Goal: Find specific page/section: Find specific page/section

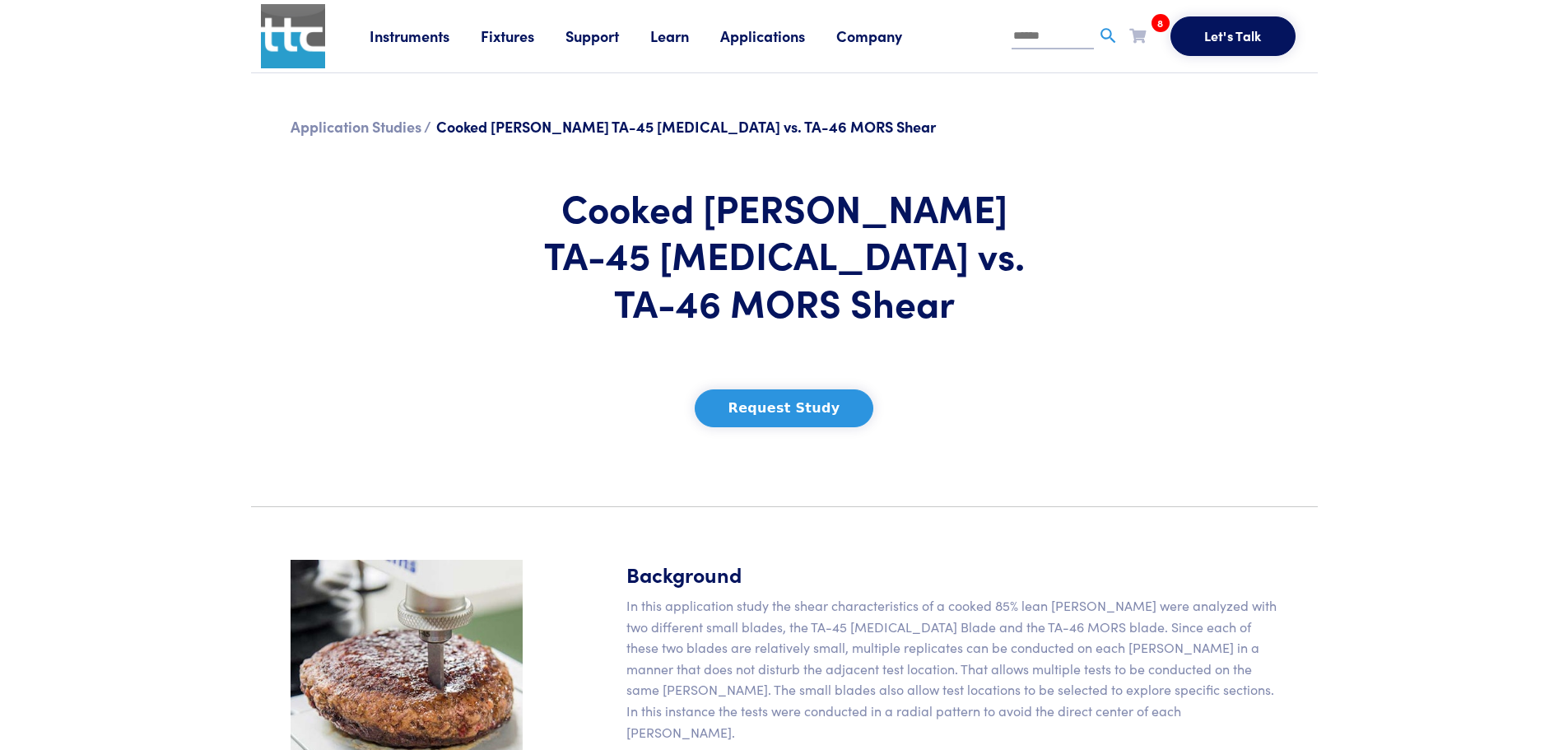
click at [516, 35] on link "Fixtures" at bounding box center [523, 36] width 85 height 21
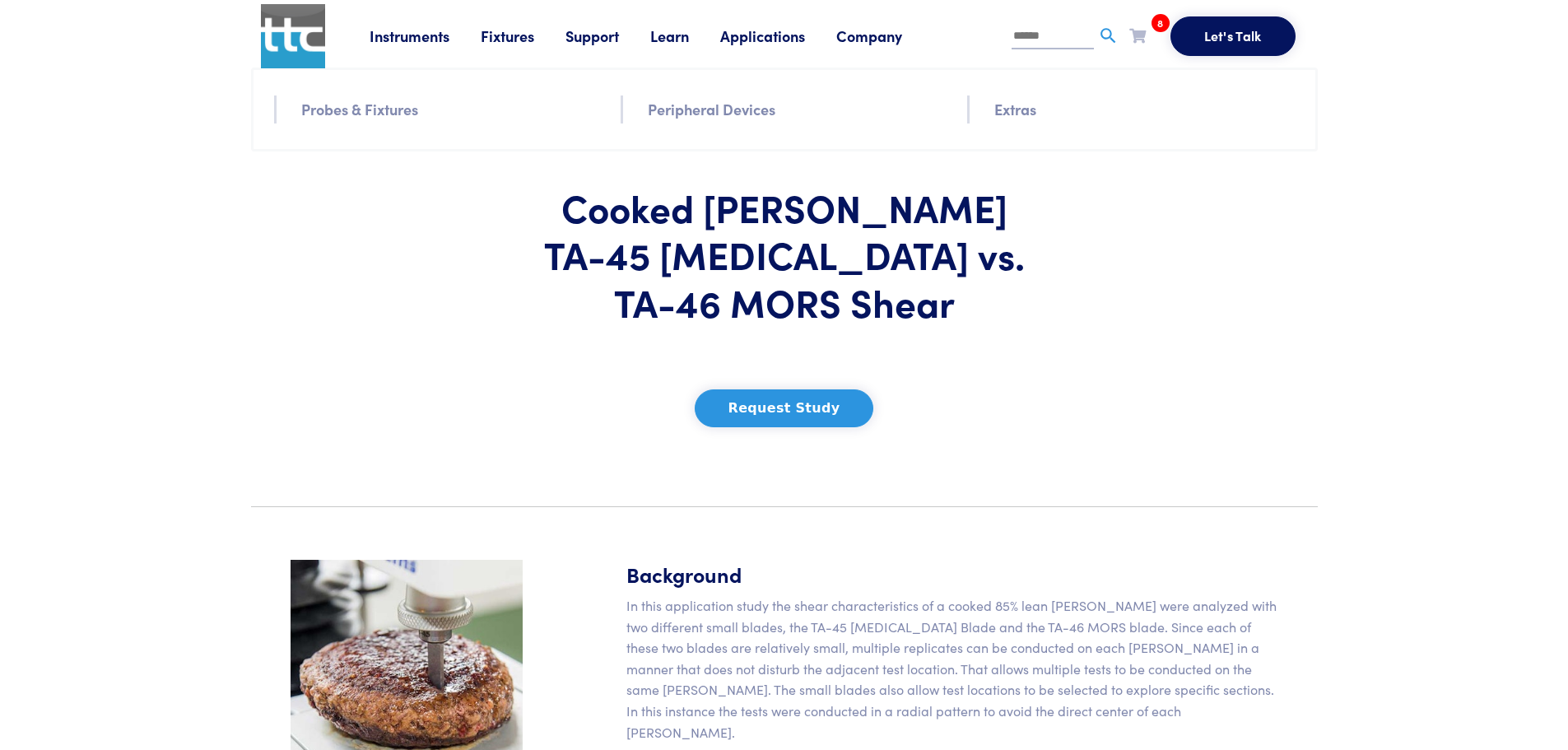
click at [393, 108] on link "Probes & Fixtures" at bounding box center [359, 109] width 117 height 24
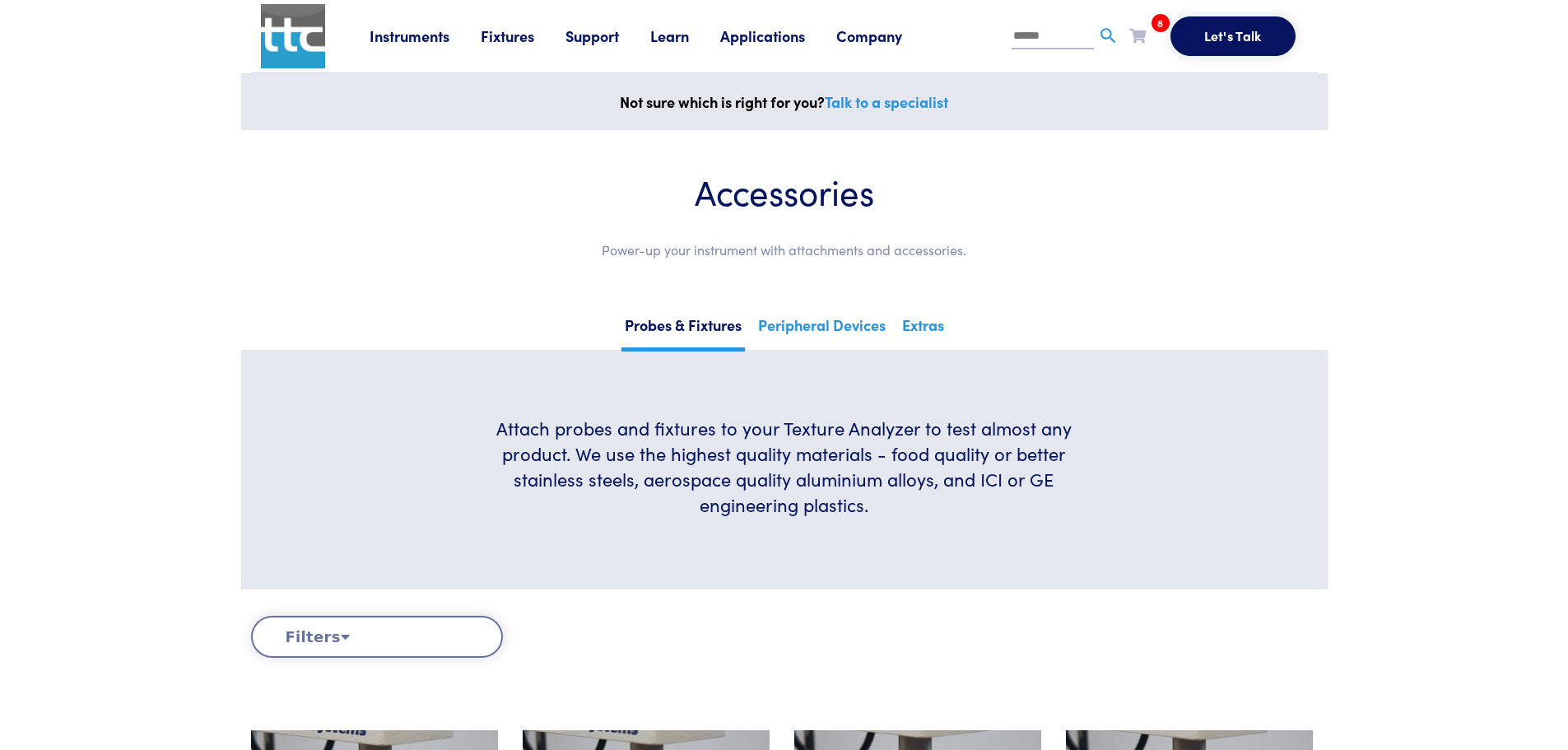
scroll to position [15042, 0]
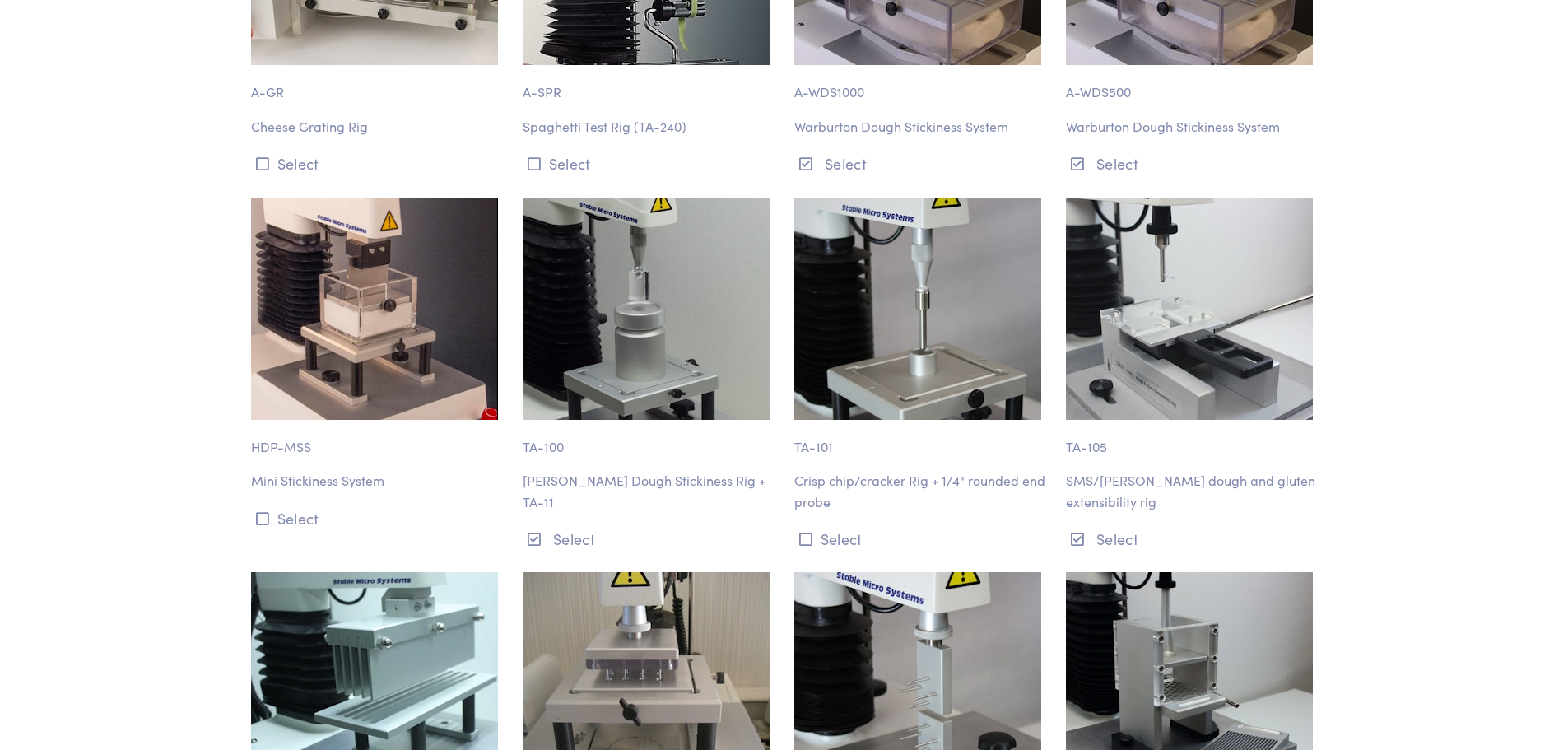
click at [610, 197] on img at bounding box center [645, 308] width 246 height 222
click at [643, 470] on p "[PERSON_NAME] Dough Stickiness Rig + TA-11" at bounding box center [648, 490] width 252 height 42
click at [646, 470] on p "[PERSON_NAME] Dough Stickiness Rig + TA-11" at bounding box center [648, 490] width 252 height 42
click at [865, 364] on div "TA-101 Crisp chip/cracker Rig + 1/4" rounded end probe Select" at bounding box center [920, 375] width 272 height 356
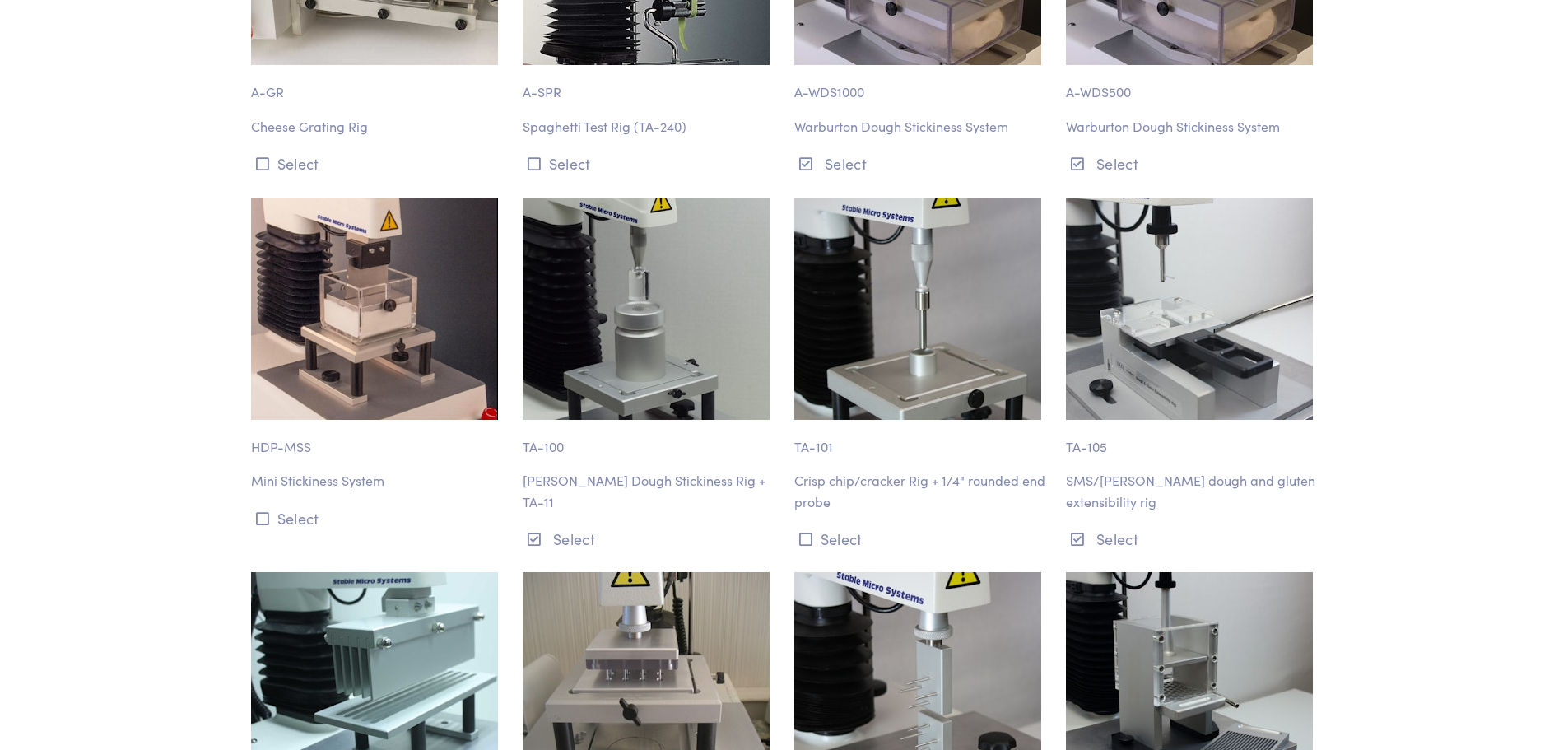
click at [865, 470] on p "Crisp chip/cracker Rig + 1/4" rounded end probe" at bounding box center [919, 490] width 252 height 42
click at [692, 470] on p "[PERSON_NAME] Dough Stickiness Rig + TA-11" at bounding box center [648, 490] width 252 height 42
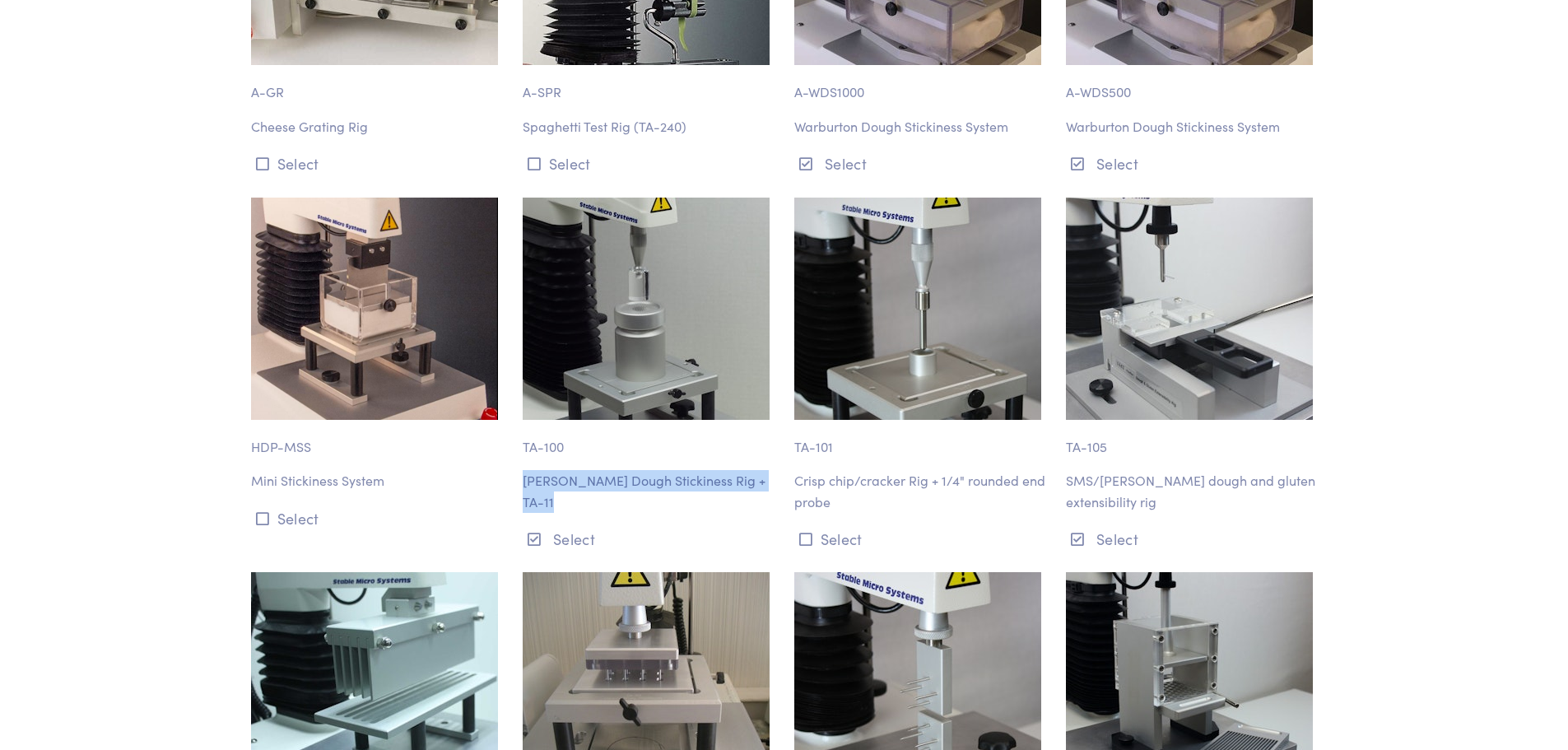
click at [692, 470] on p "[PERSON_NAME] Dough Stickiness Rig + TA-11" at bounding box center [648, 490] width 252 height 42
click at [714, 525] on button "Select" at bounding box center [648, 538] width 252 height 27
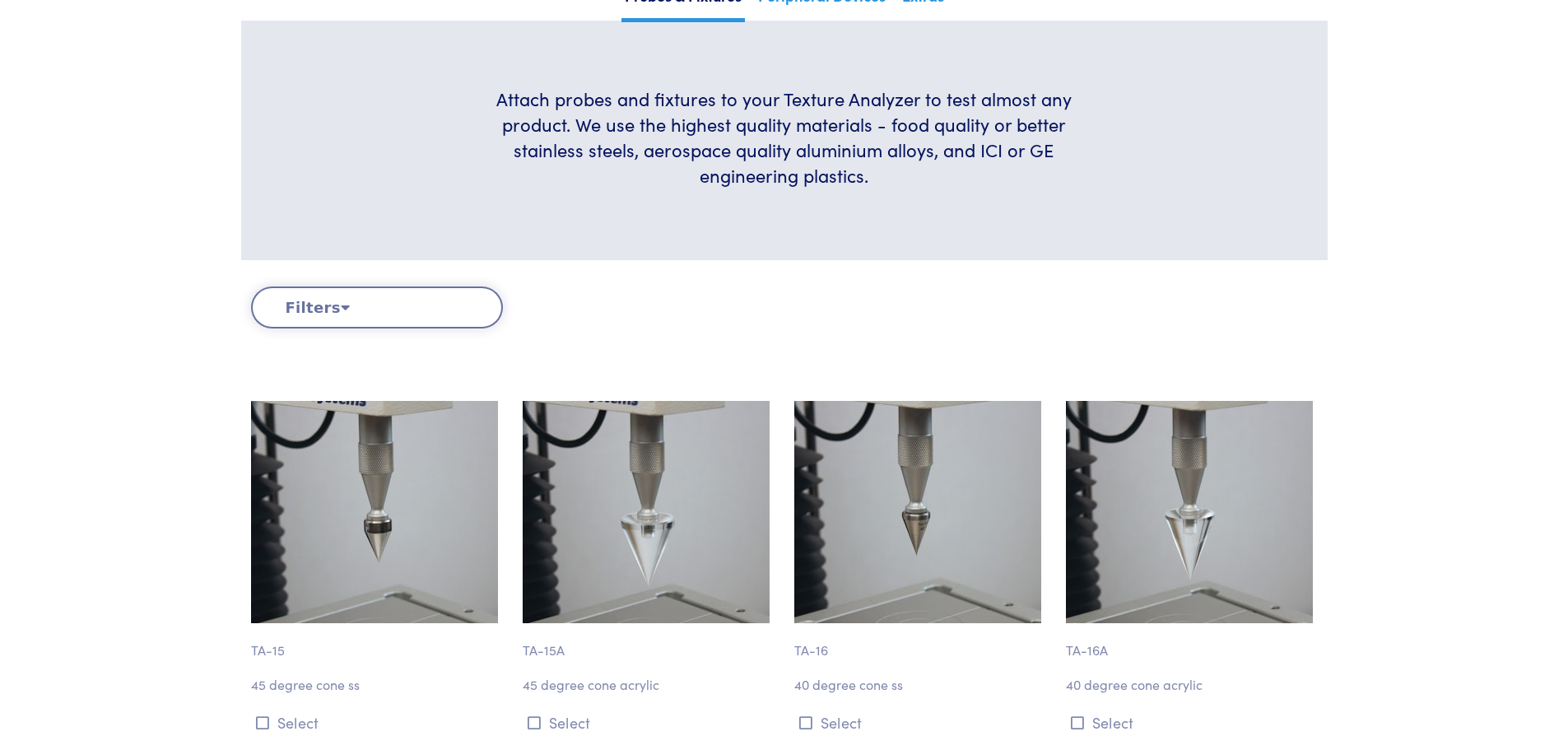
scroll to position [330, 0]
click at [458, 313] on button "Filters" at bounding box center [376, 307] width 252 height 42
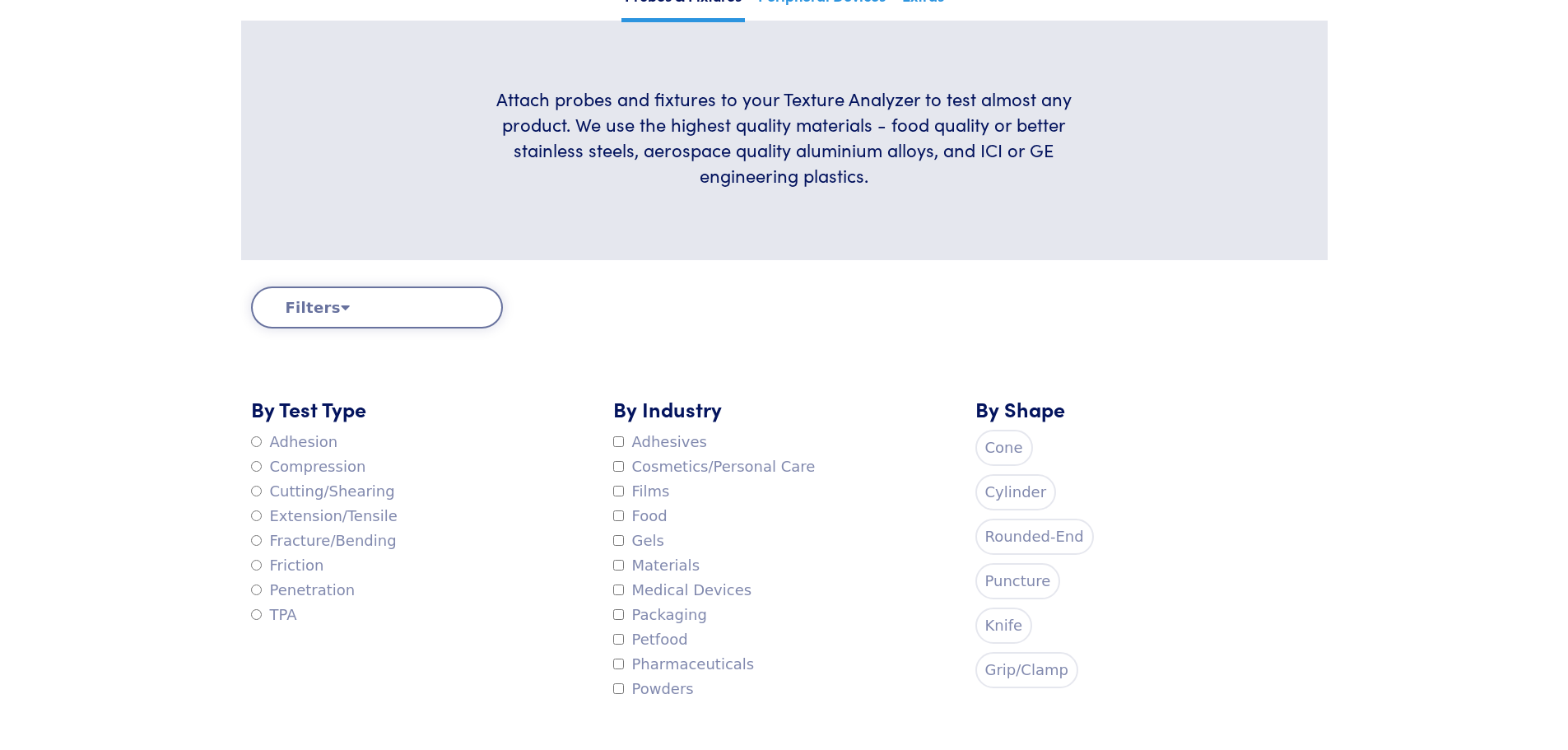
click at [313, 440] on label "Adhesion" at bounding box center [294, 442] width 87 height 25
click at [701, 655] on label "Pharmaceuticals" at bounding box center [684, 664] width 142 height 25
click at [670, 642] on label "Petfood" at bounding box center [650, 639] width 75 height 25
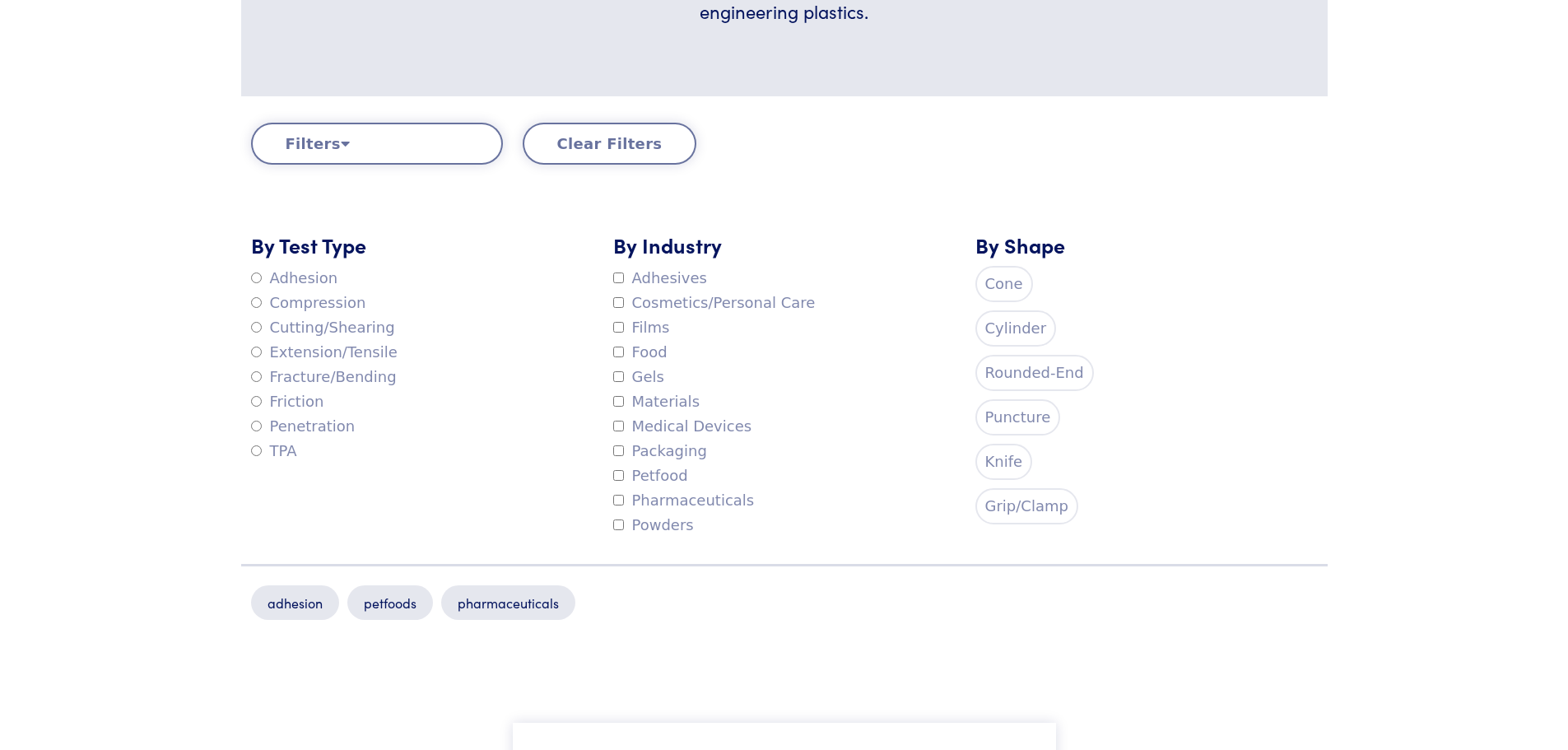
scroll to position [494, 0]
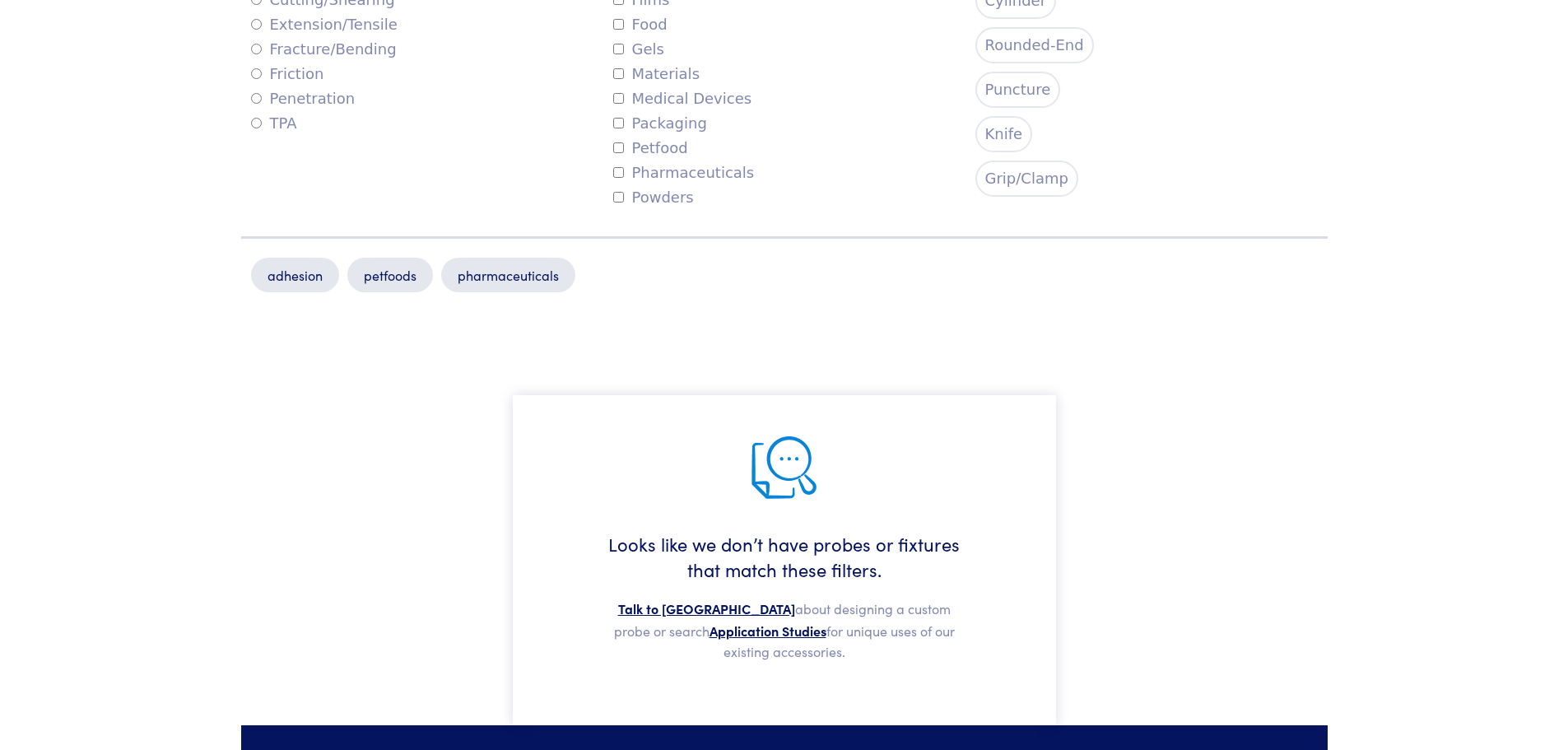
scroll to position [740, 0]
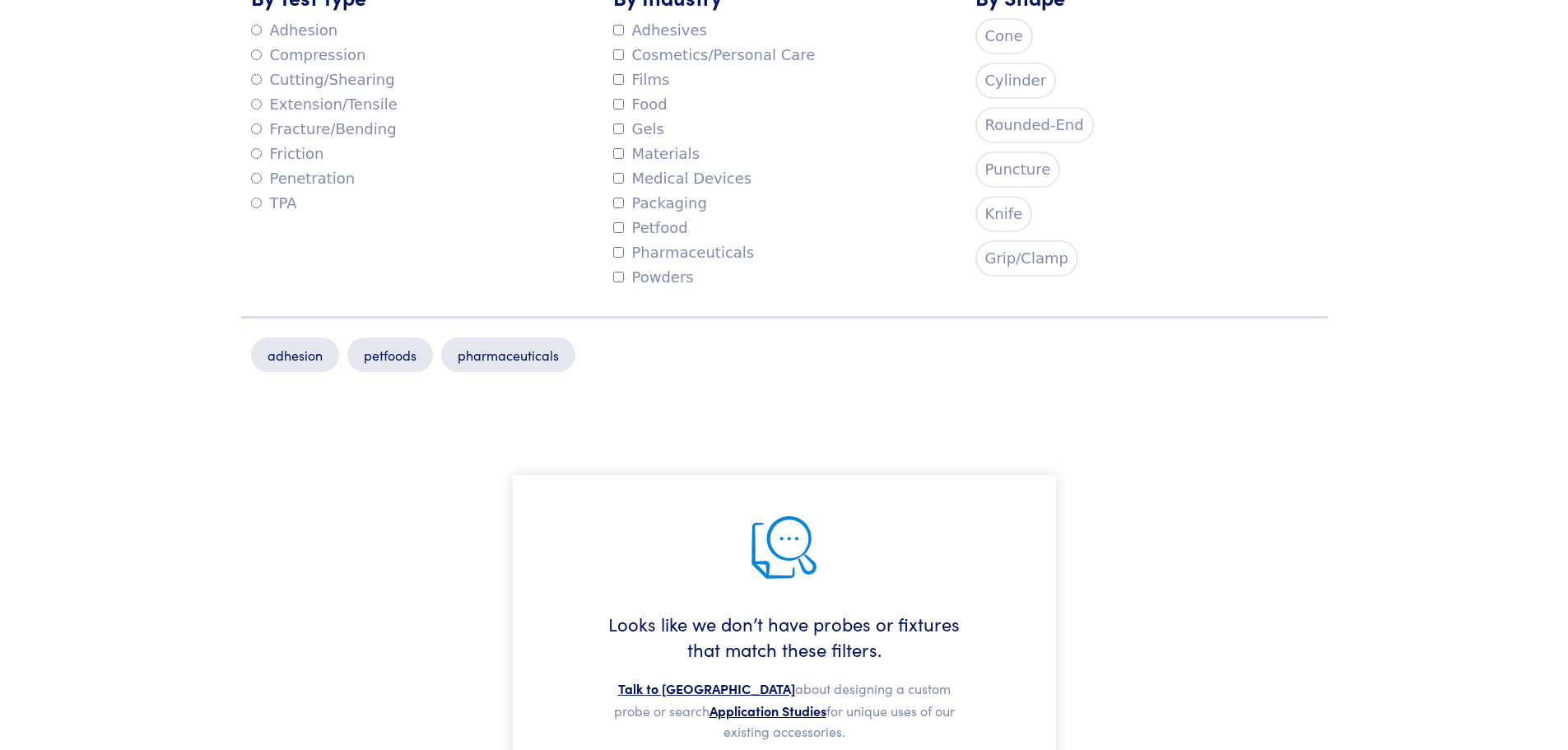
click at [686, 253] on label "Pharmaceuticals" at bounding box center [684, 253] width 142 height 25
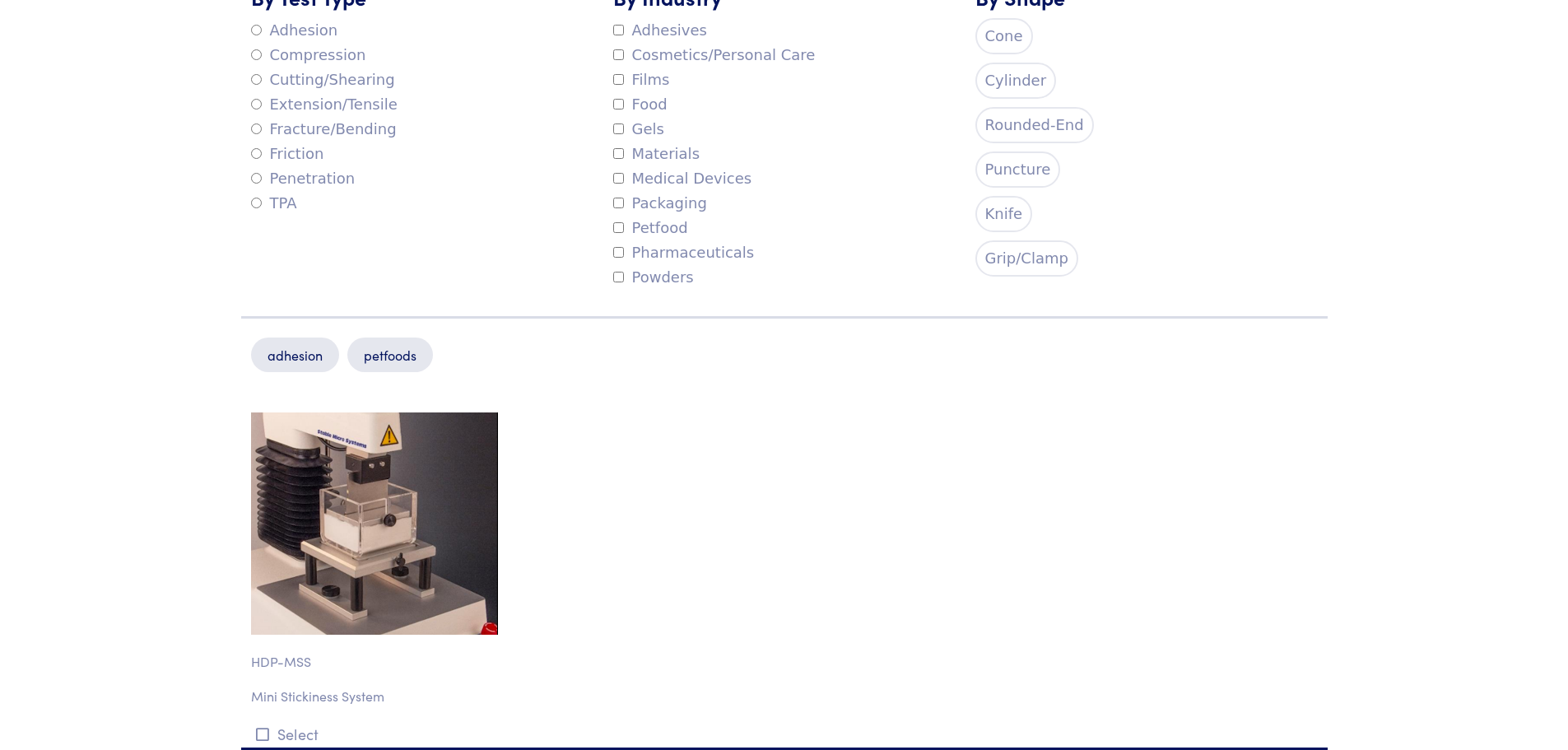
click at [468, 483] on img at bounding box center [374, 523] width 246 height 222
click at [308, 696] on p "Mini Stickiness System" at bounding box center [376, 696] width 252 height 22
click at [305, 696] on p "Mini Stickiness System" at bounding box center [376, 696] width 252 height 22
click at [304, 696] on p "Mini Stickiness System" at bounding box center [376, 696] width 252 height 22
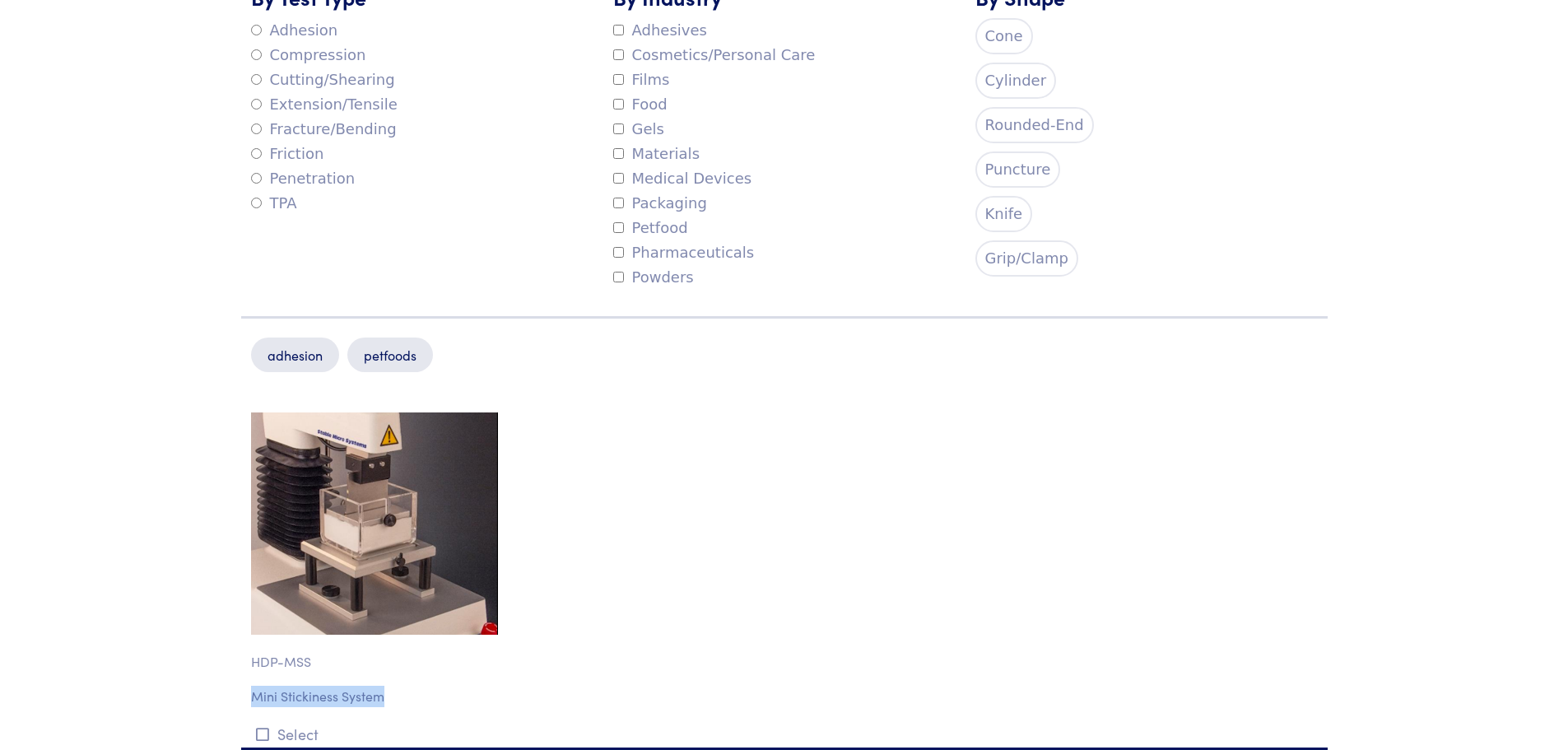
click at [304, 696] on p "Mini Stickiness System" at bounding box center [376, 696] width 252 height 22
click at [303, 696] on p "Mini Stickiness System" at bounding box center [376, 696] width 252 height 22
click at [322, 699] on p "Mini Stickiness System" at bounding box center [376, 696] width 252 height 22
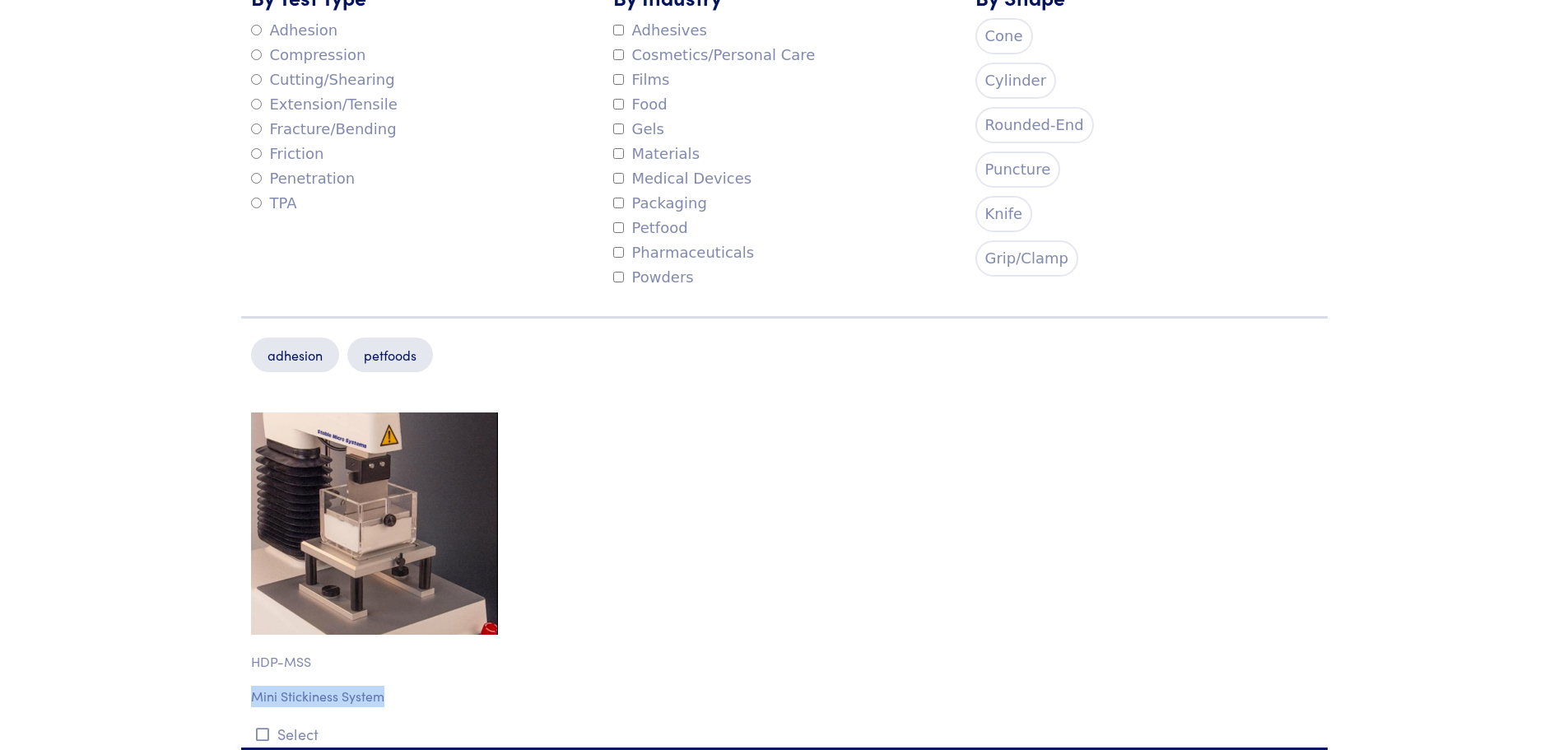
copy div "Mini Stickiness System"
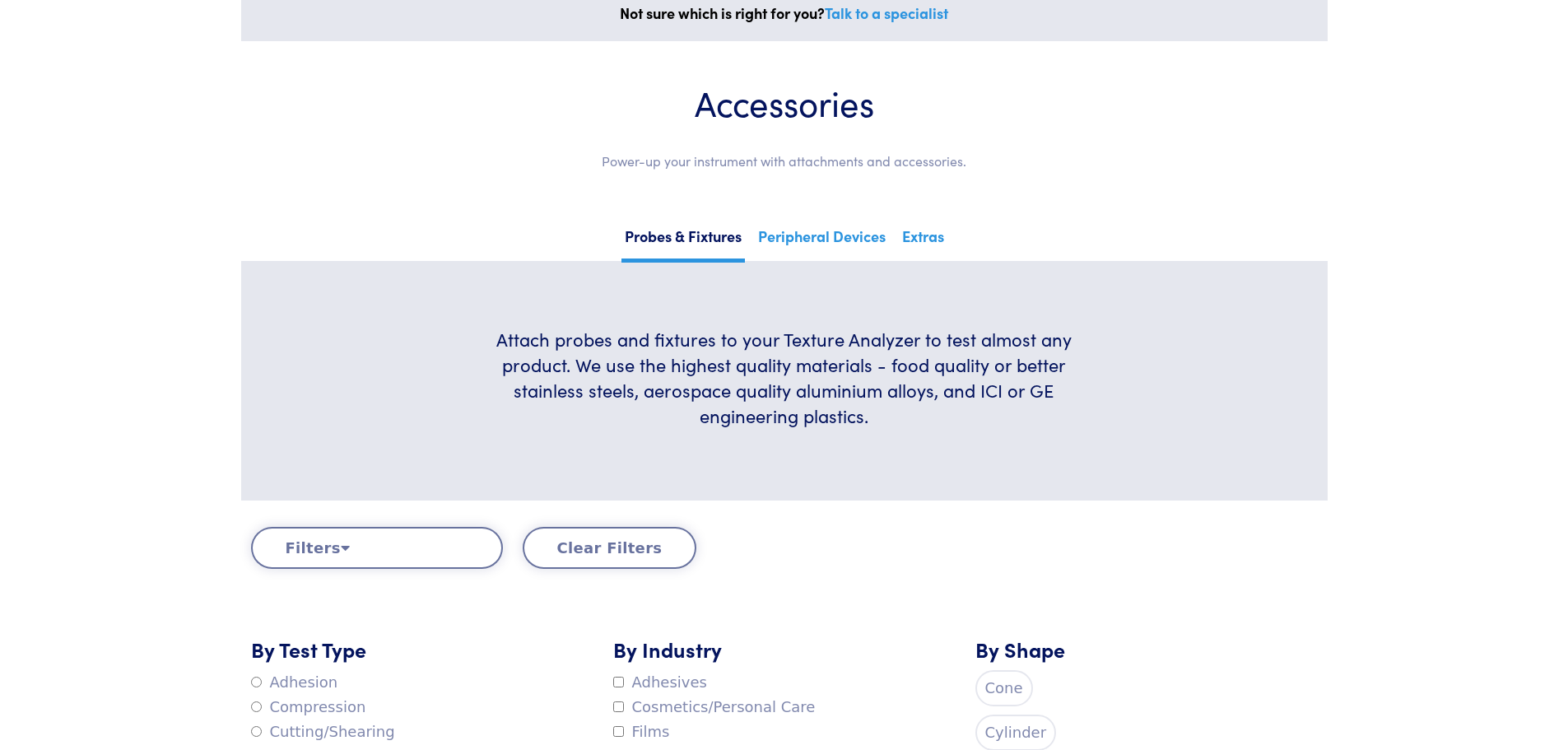
scroll to position [0, 0]
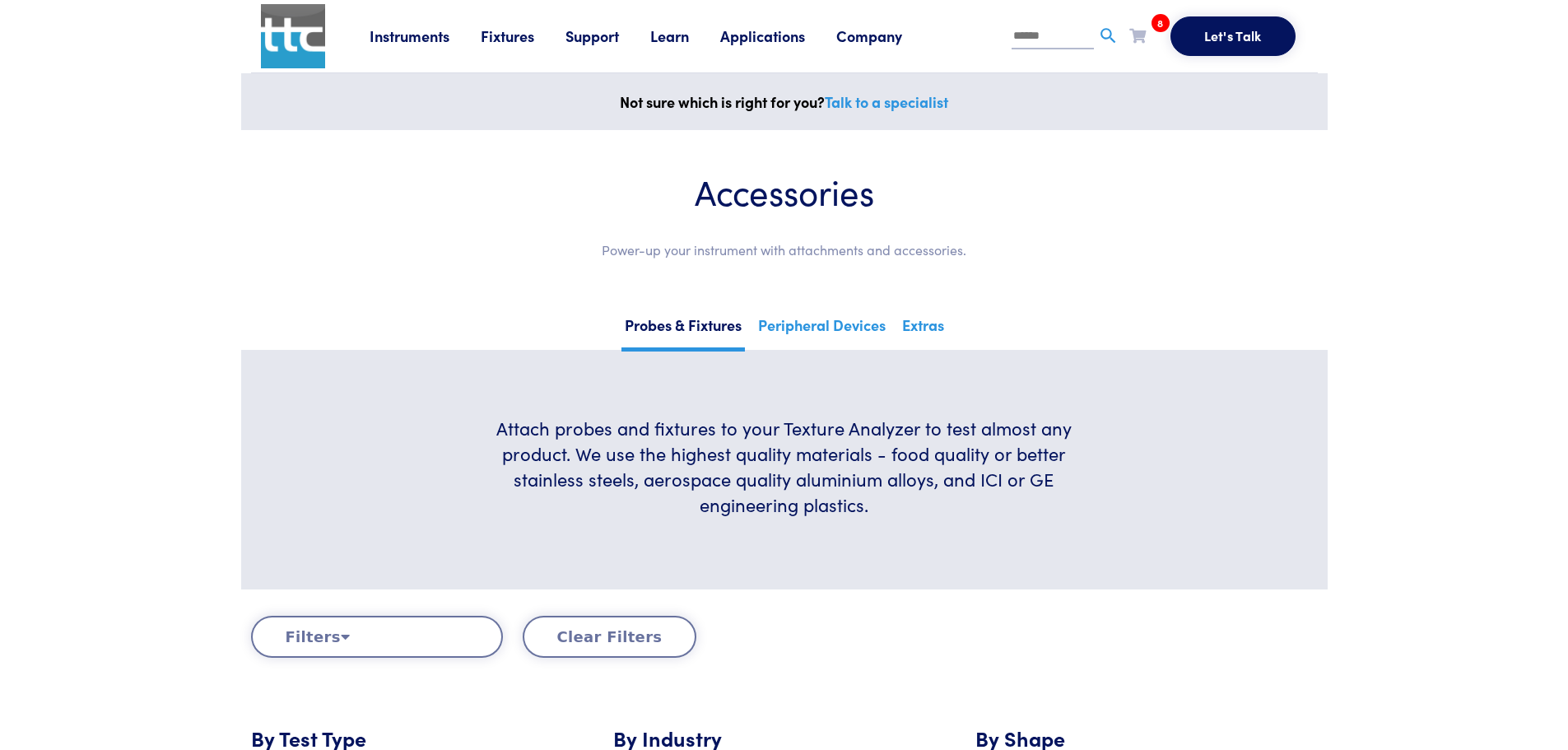
click at [684, 323] on link "Probes & Fixtures" at bounding box center [682, 331] width 124 height 41
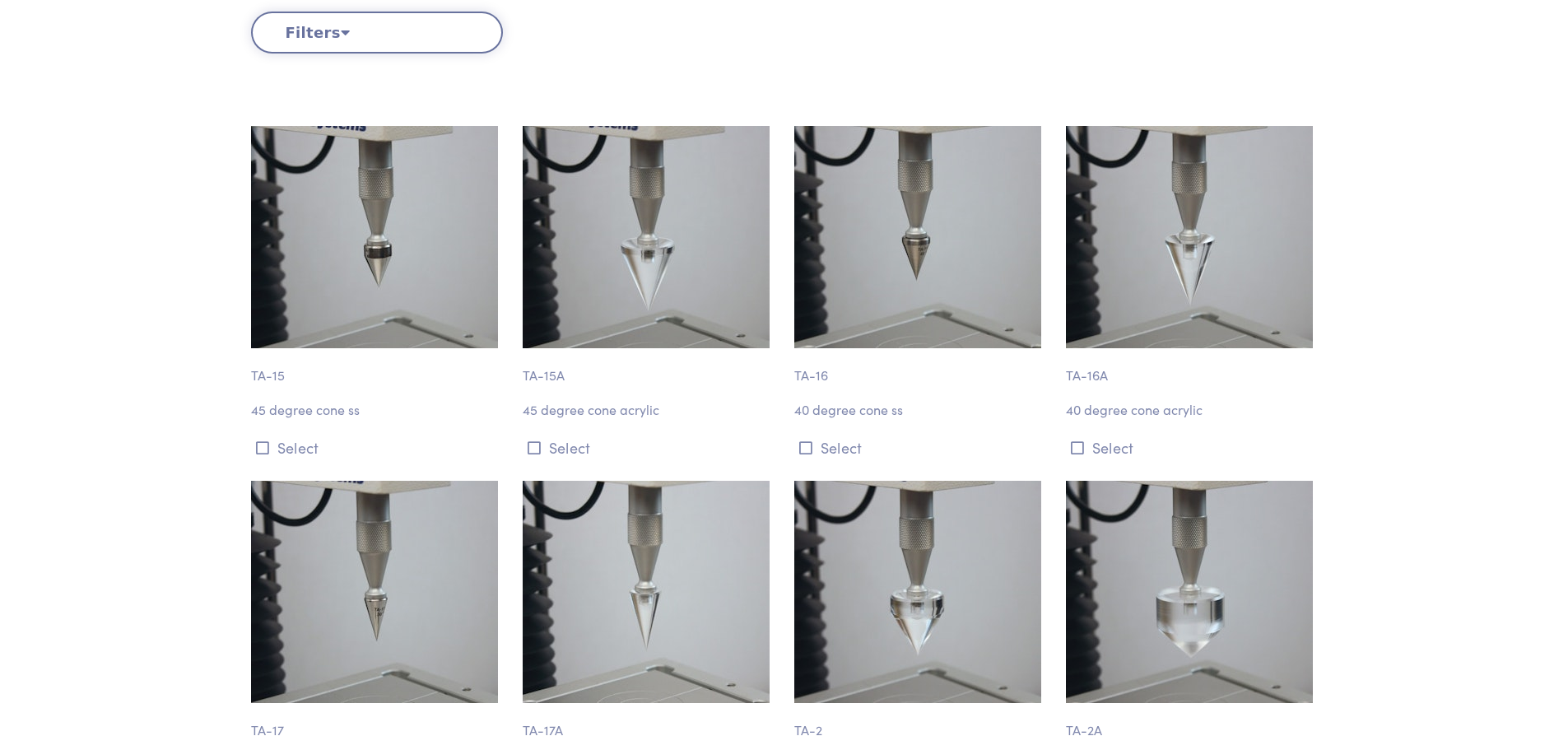
scroll to position [2021, 0]
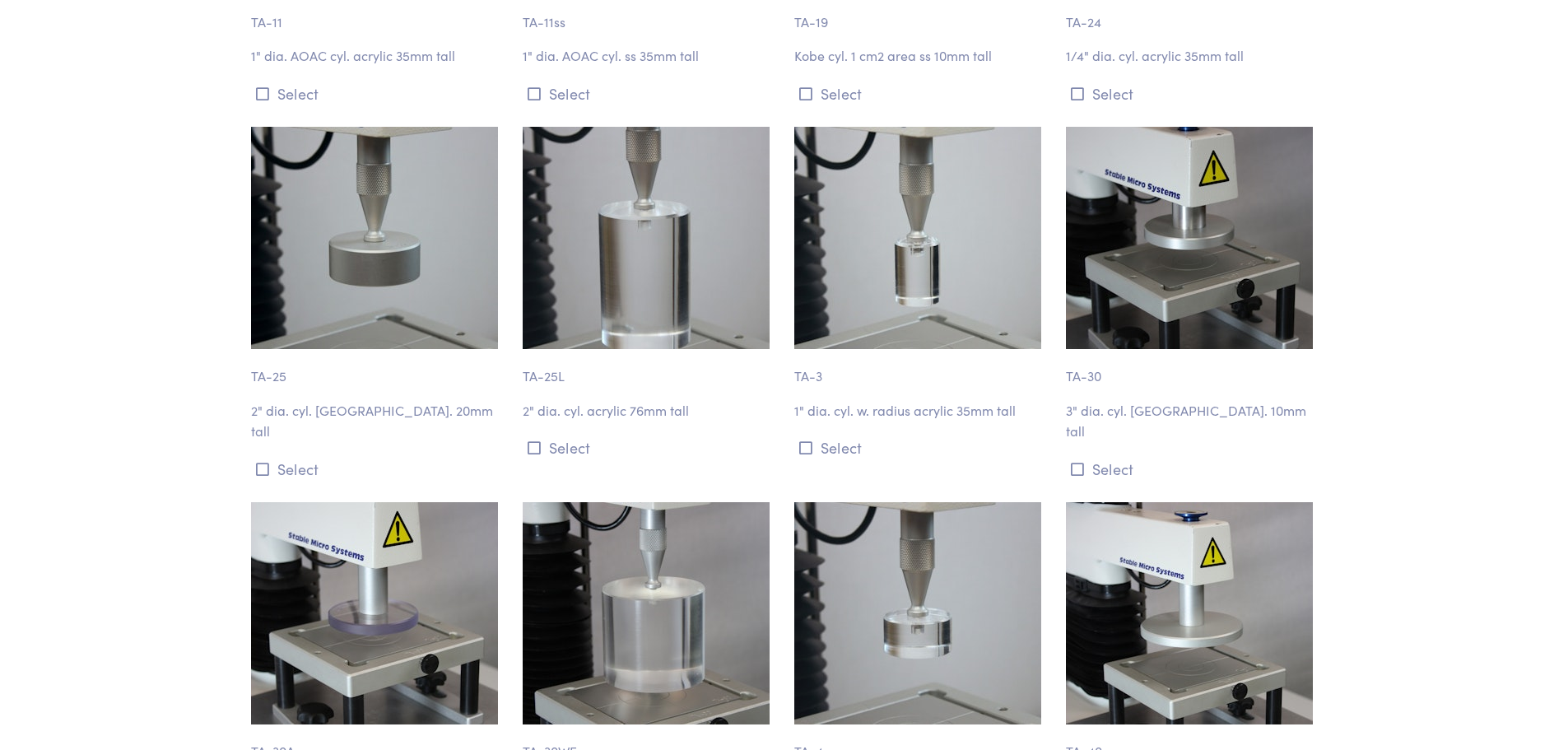
click at [1240, 401] on p "3" dia. cyl. [GEOGRAPHIC_DATA]. 10mm tall" at bounding box center [1191, 420] width 252 height 42
drag, startPoint x: 1253, startPoint y: 417, endPoint x: 1064, endPoint y: 371, distance: 194.5
click at [1064, 371] on div "TA-30 3" dia. cyl. alum. 10mm tall Select" at bounding box center [1192, 304] width 272 height 356
copy div "TA-30 3" dia. cyl. alum. 10mm tall"
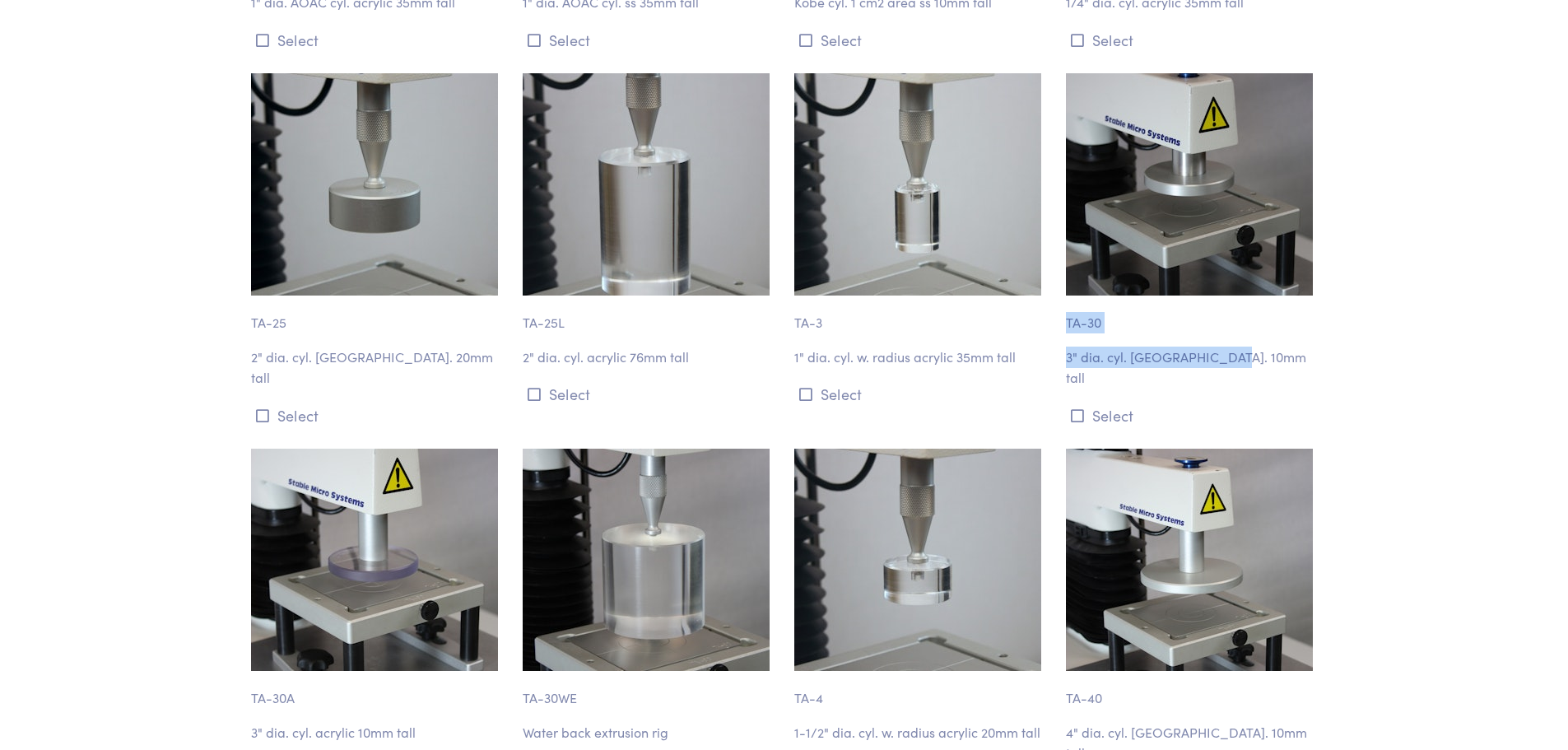
scroll to position [2103, 0]
